Goal: Transaction & Acquisition: Purchase product/service

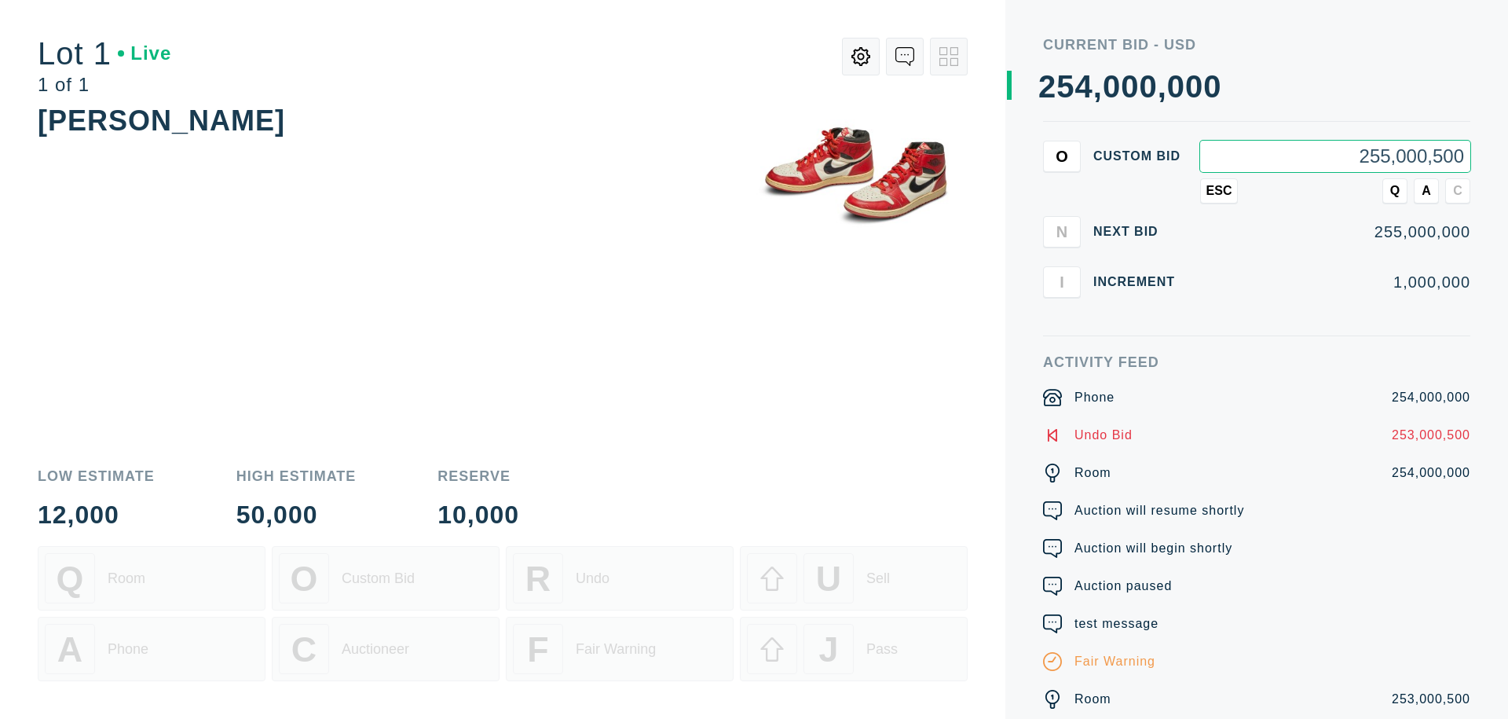
type input "255,000,500"
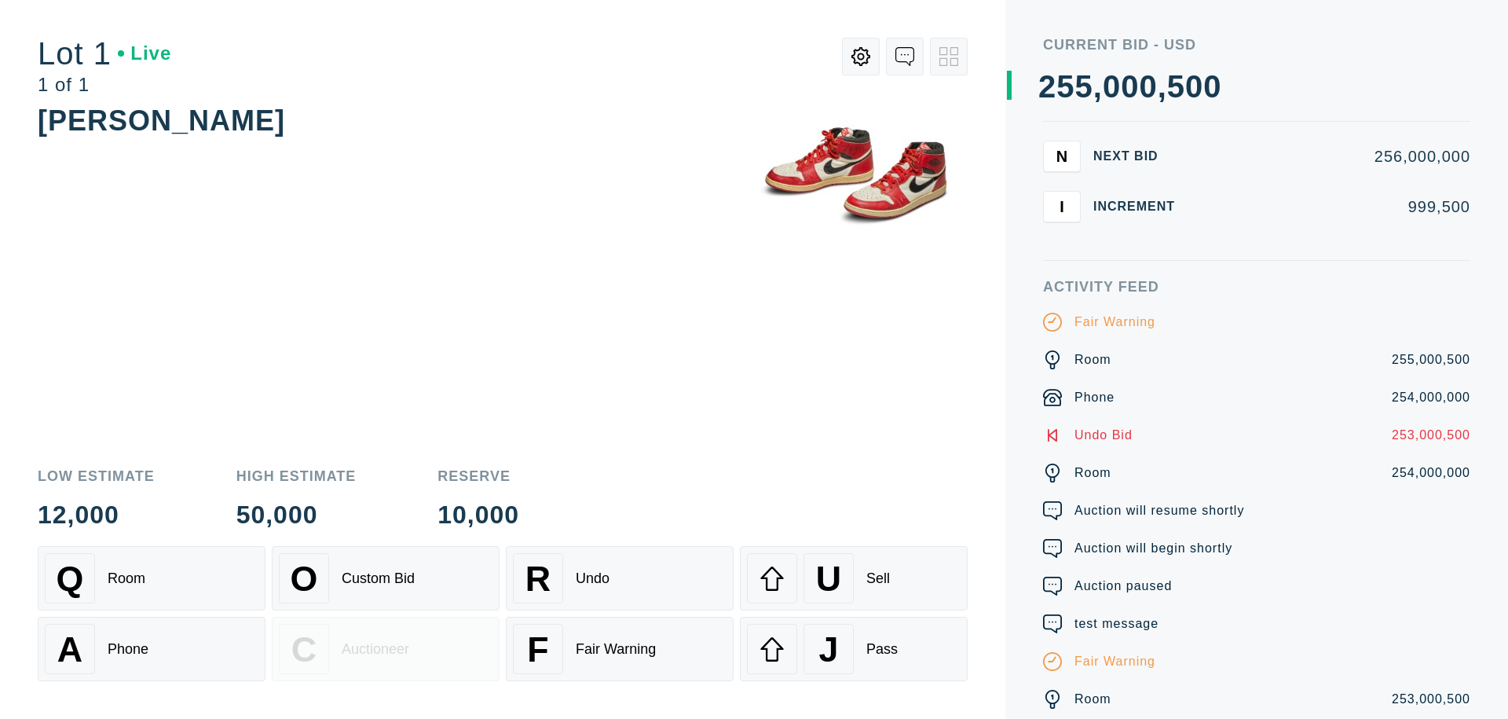
click at [905, 57] on icon at bounding box center [904, 56] width 19 height 19
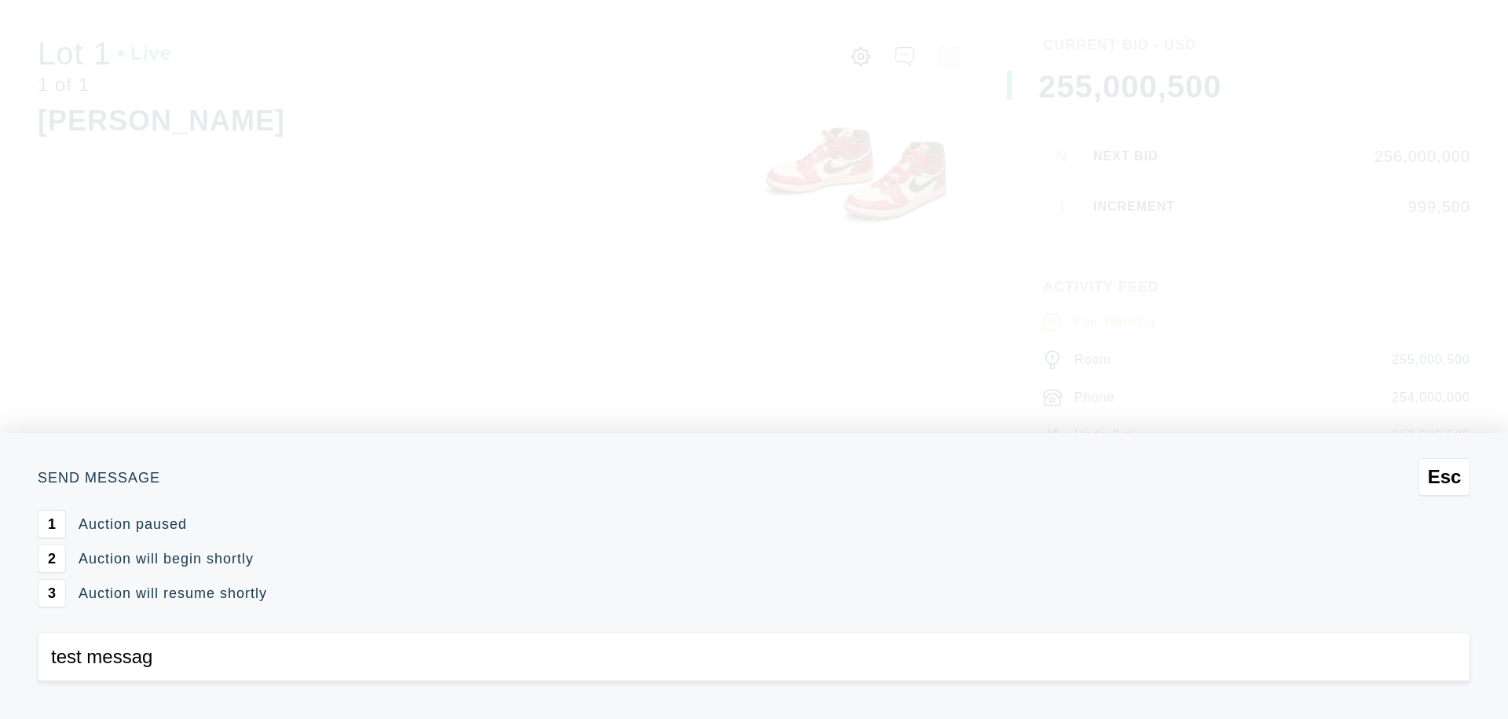
type input "test message"
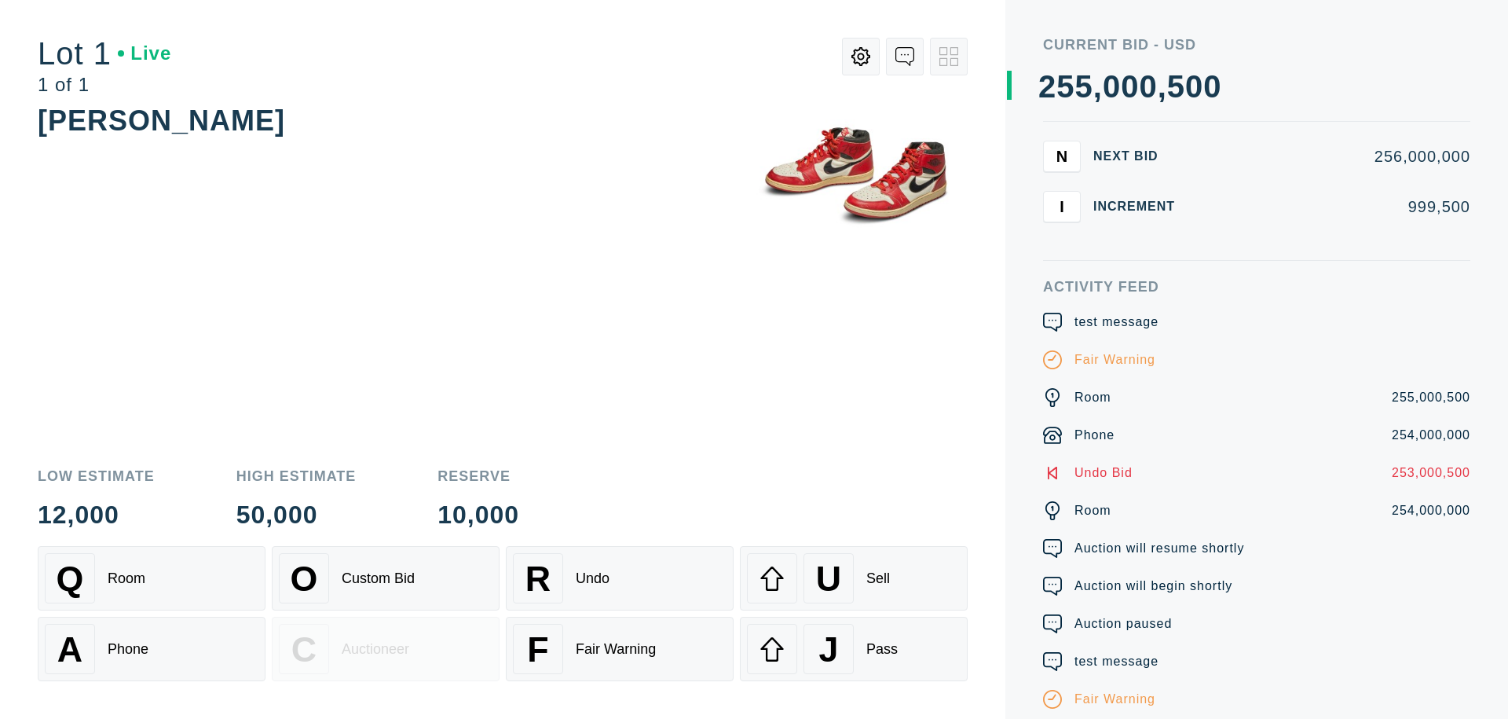
click at [905, 57] on icon at bounding box center [904, 56] width 19 height 19
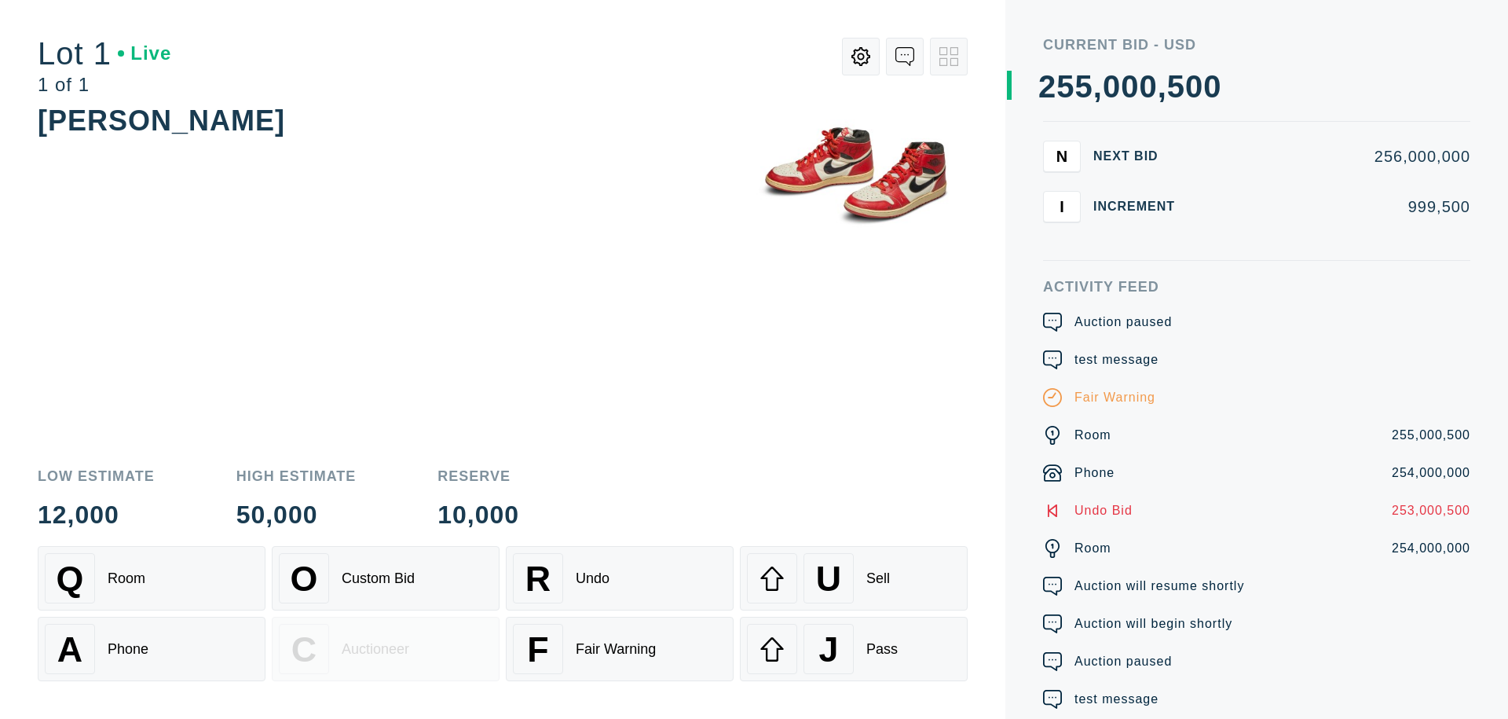
click at [905, 57] on icon at bounding box center [904, 56] width 19 height 19
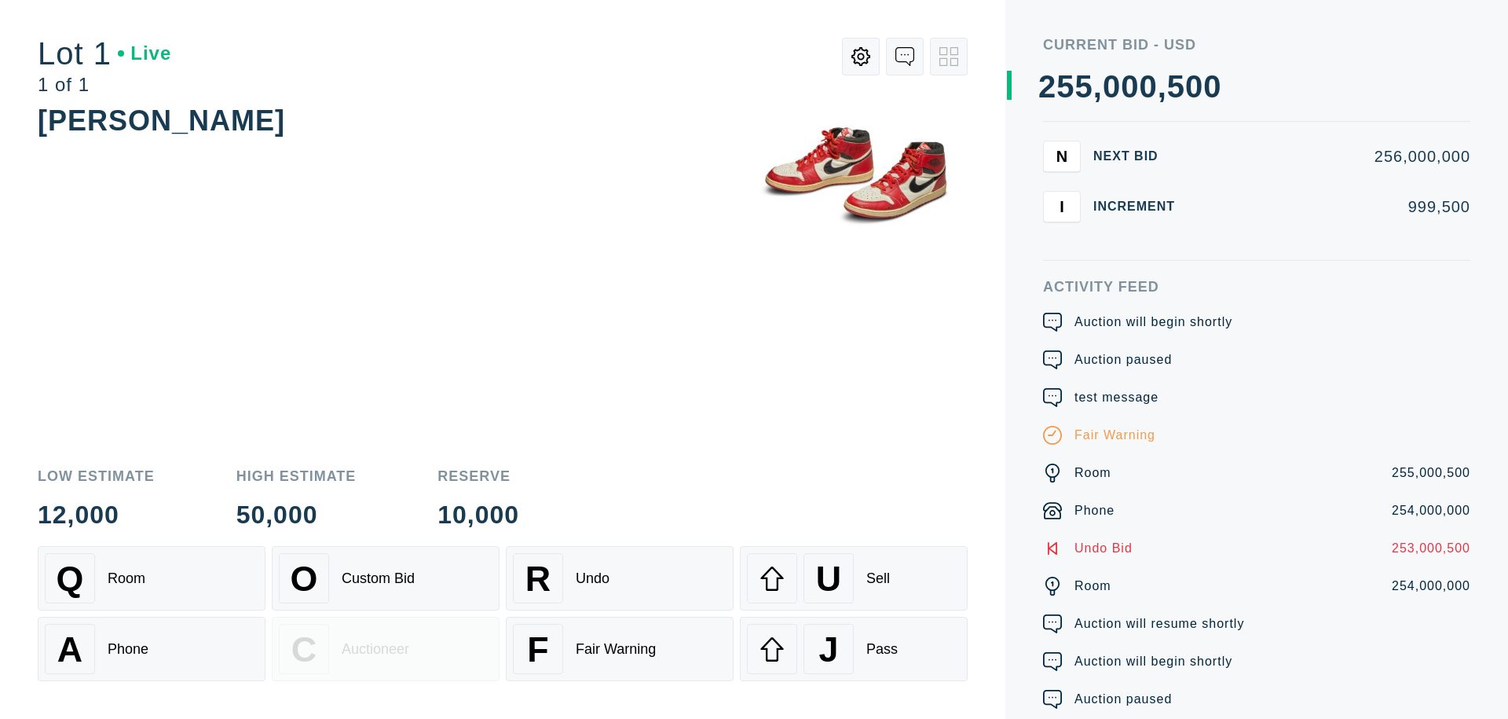
click at [905, 57] on icon at bounding box center [904, 56] width 19 height 19
